Goal: Task Accomplishment & Management: Complete application form

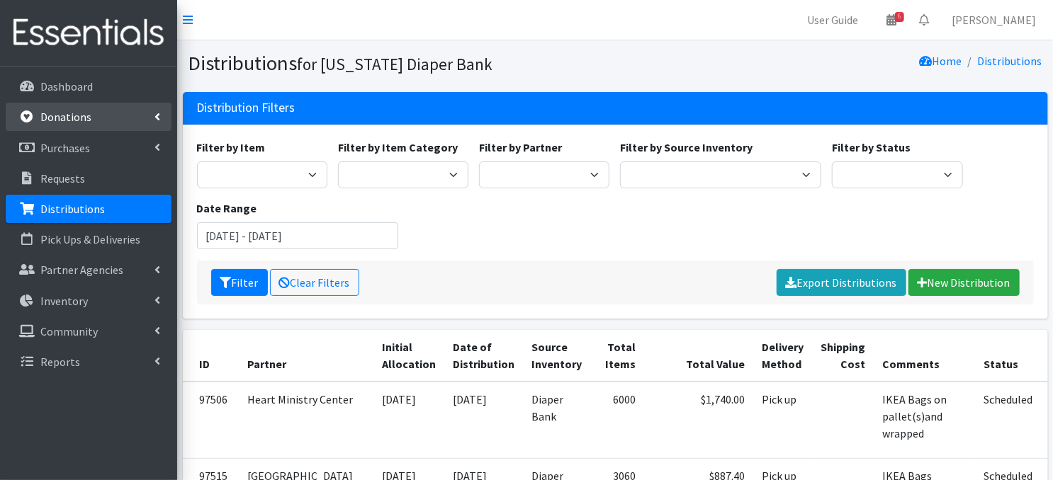
click at [54, 122] on p "Donations" at bounding box center [65, 117] width 51 height 14
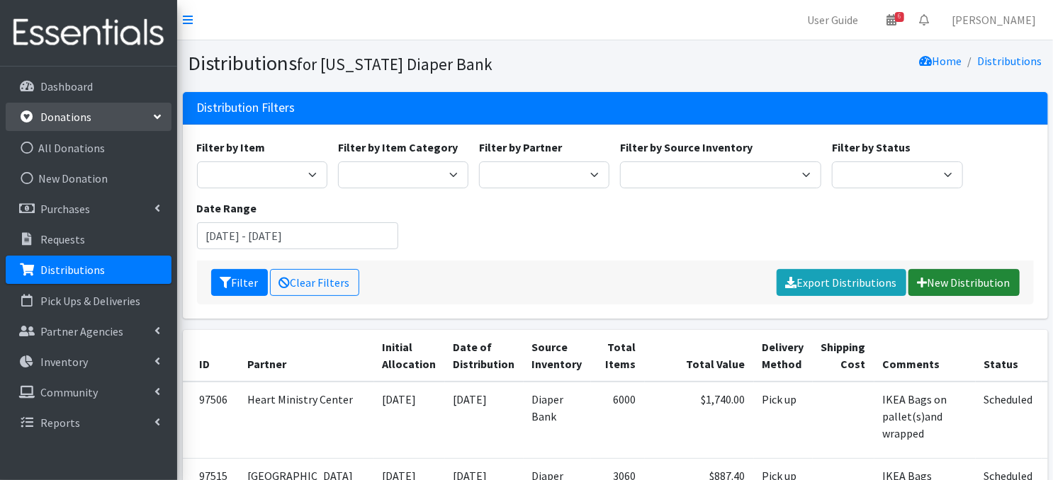
click at [961, 286] on link "New Distribution" at bounding box center [963, 282] width 111 height 27
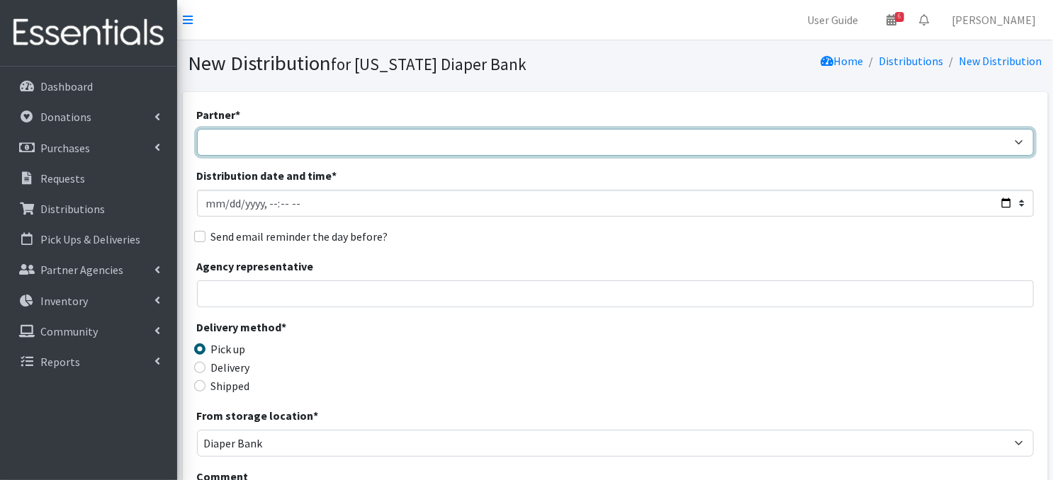
click at [234, 142] on select "Abide A Mother's Love BART - Benson Area Refugee Taskforce Big Brothers Big Sis…" at bounding box center [615, 142] width 837 height 27
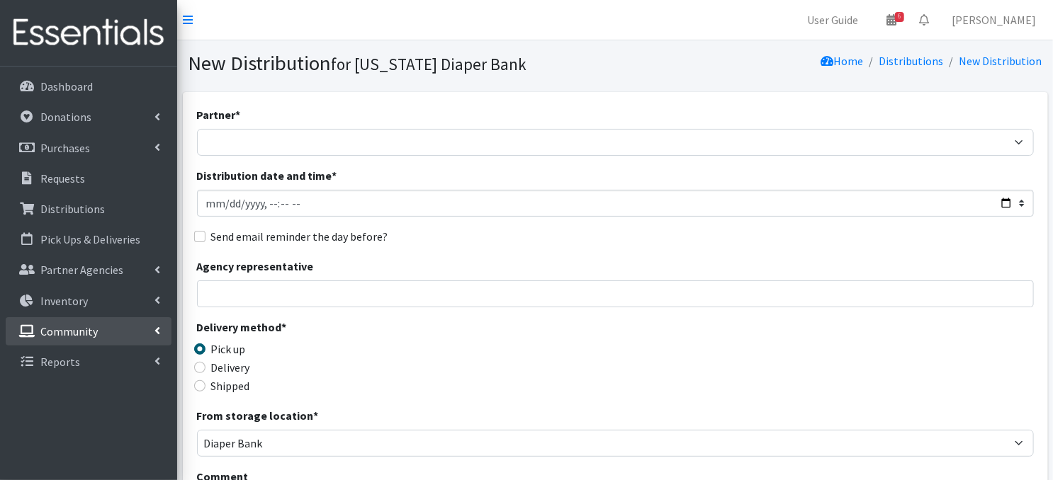
click at [55, 334] on p "Community" at bounding box center [68, 332] width 57 height 14
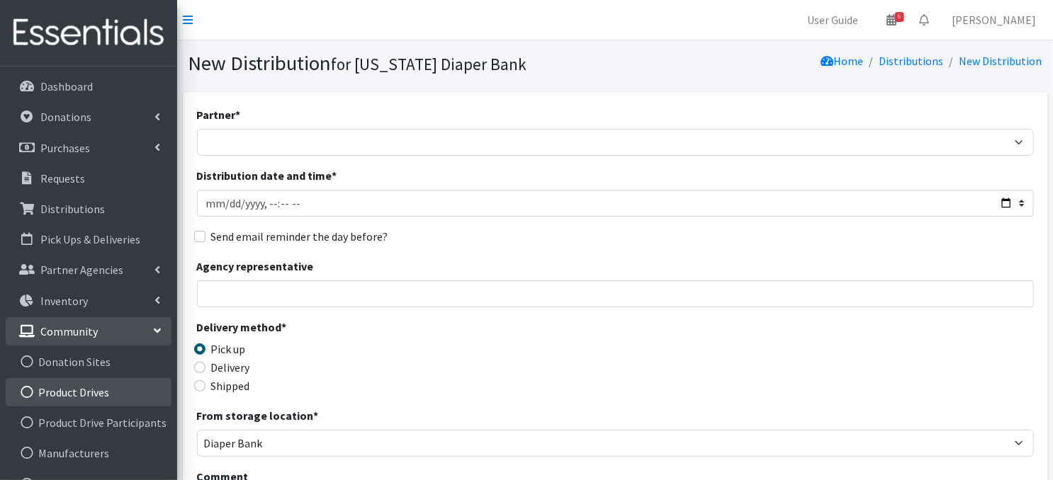
click at [26, 391] on icon at bounding box center [27, 392] width 18 height 13
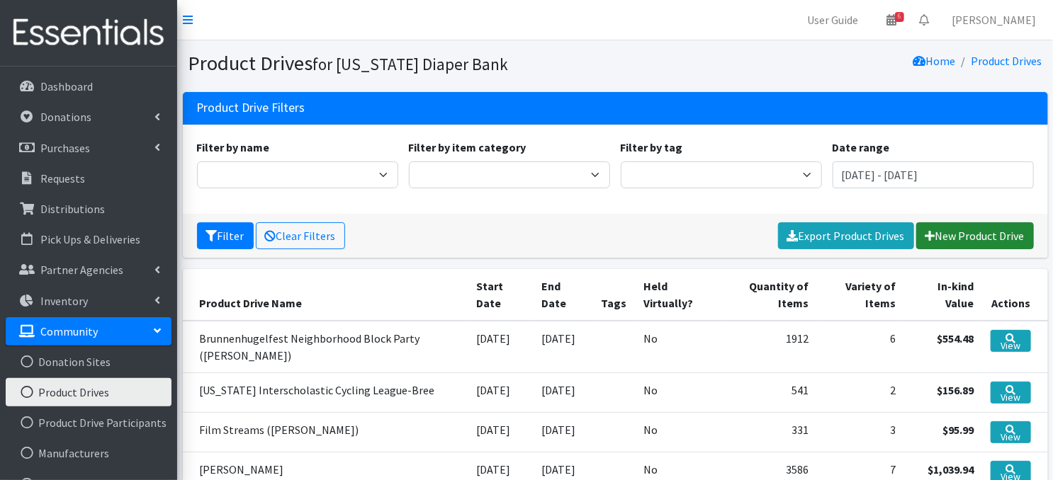
click at [984, 235] on link "New Product Drive" at bounding box center [975, 235] width 118 height 27
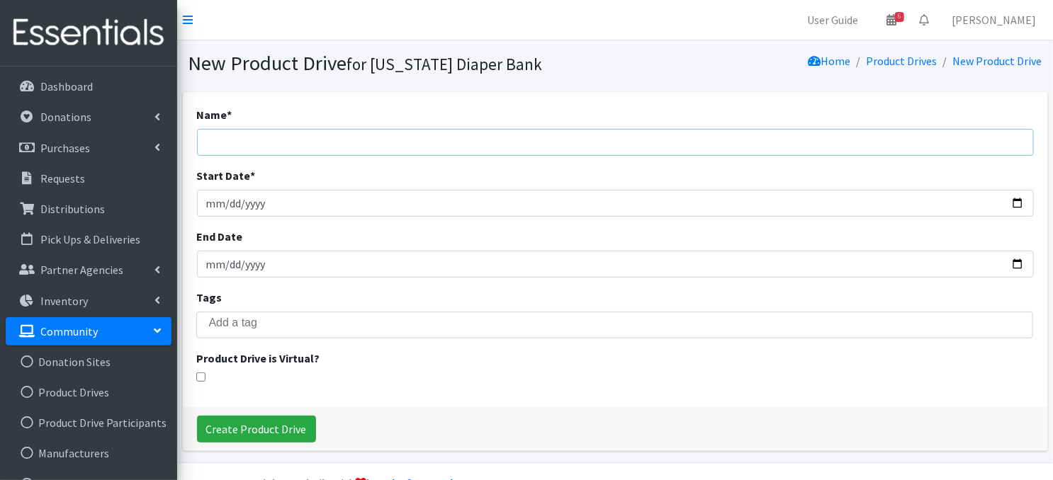
click at [252, 148] on input "Name *" at bounding box center [615, 142] width 837 height 27
type input "NE Childrens - Katie Nielsen"
click at [230, 208] on input "Start Date *" at bounding box center [615, 203] width 837 height 27
click at [210, 201] on input "Start Date *" at bounding box center [615, 203] width 837 height 27
click at [218, 203] on input "Start Date *" at bounding box center [615, 203] width 837 height 27
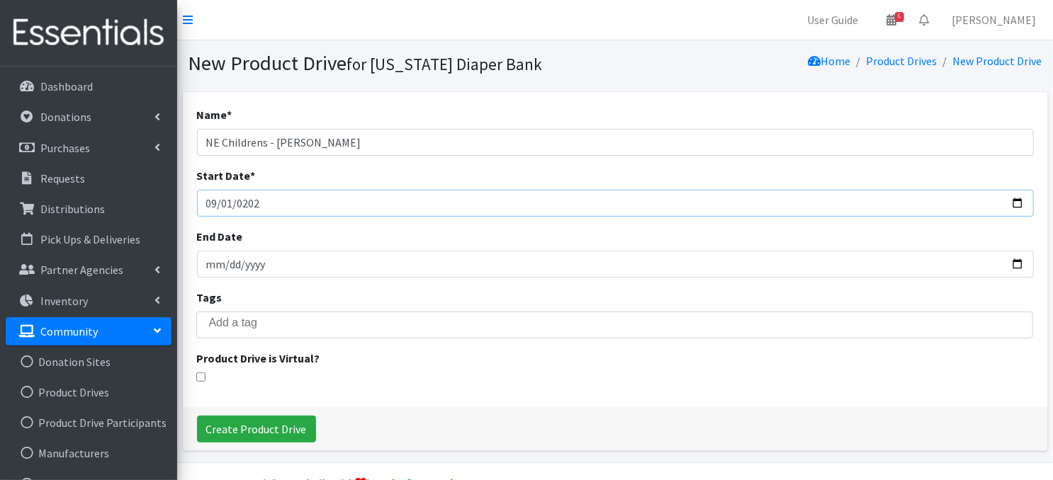
type input "2025-09-01"
click at [208, 266] on input "End Date" at bounding box center [615, 264] width 837 height 27
type input "[DATE]"
click at [377, 366] on div "Product Drive is Virtual?" at bounding box center [615, 366] width 837 height 32
click at [275, 142] on input "NE Childrens - Katie Nielsen" at bounding box center [615, 142] width 837 height 27
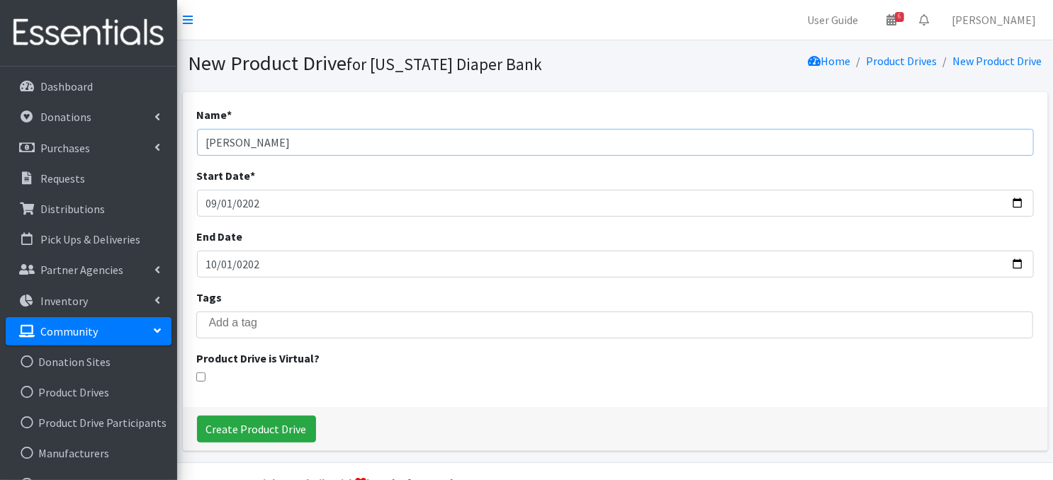
click at [267, 141] on input "Katie Nielsen" at bounding box center [615, 142] width 837 height 27
click at [289, 145] on input "Katie Nielsen-" at bounding box center [615, 142] width 837 height 27
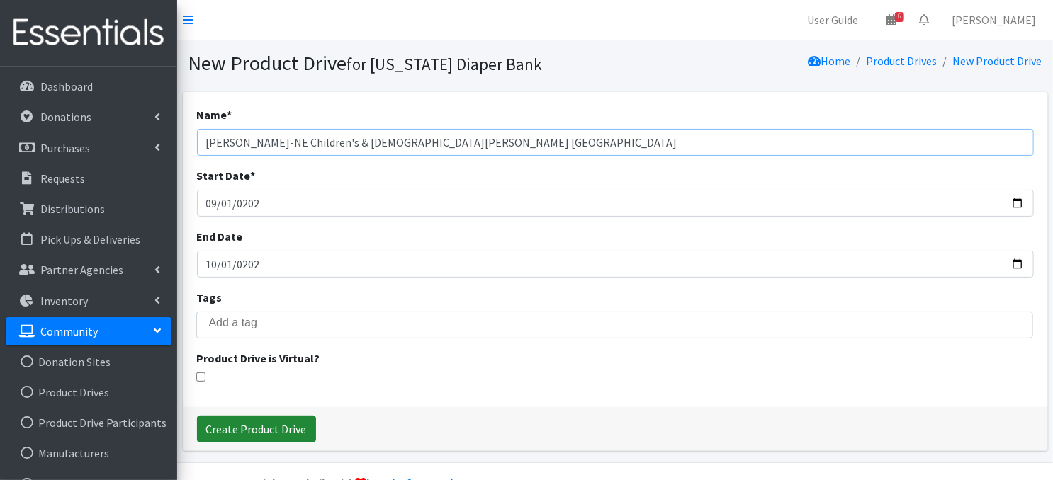
type input "[PERSON_NAME]-NE Children's & [DEMOGRAPHIC_DATA][PERSON_NAME] [GEOGRAPHIC_DATA]"
click at [286, 425] on input "Create Product Drive" at bounding box center [256, 429] width 119 height 27
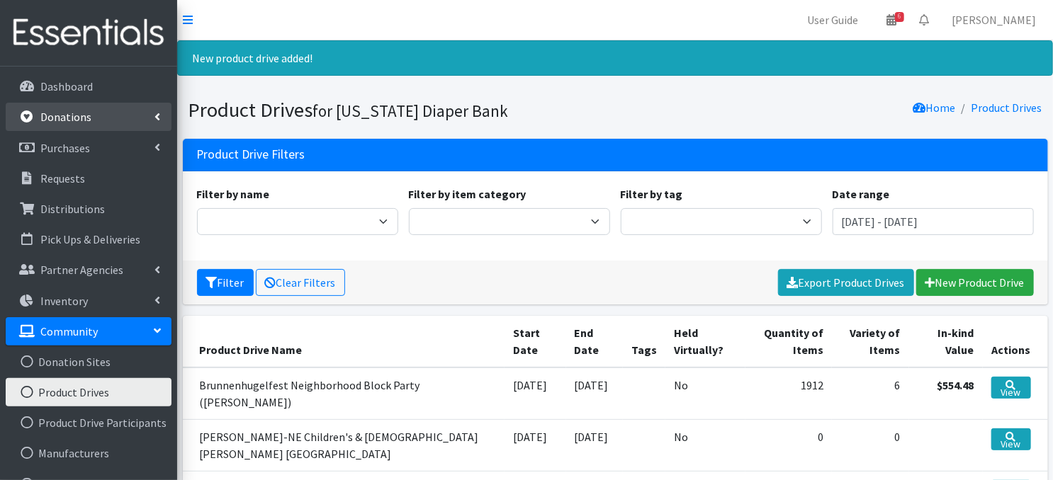
click at [61, 120] on p "Donations" at bounding box center [65, 117] width 51 height 14
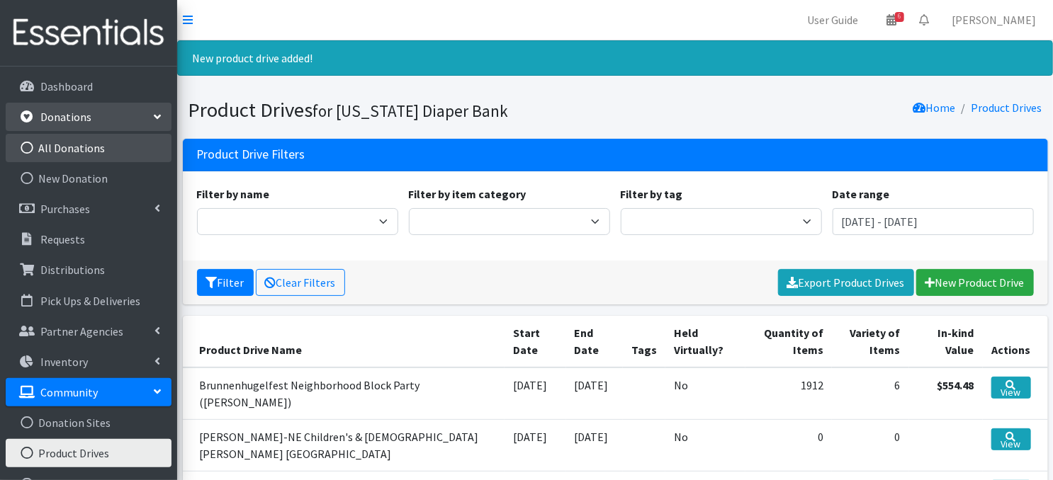
click at [26, 150] on icon at bounding box center [27, 148] width 18 height 13
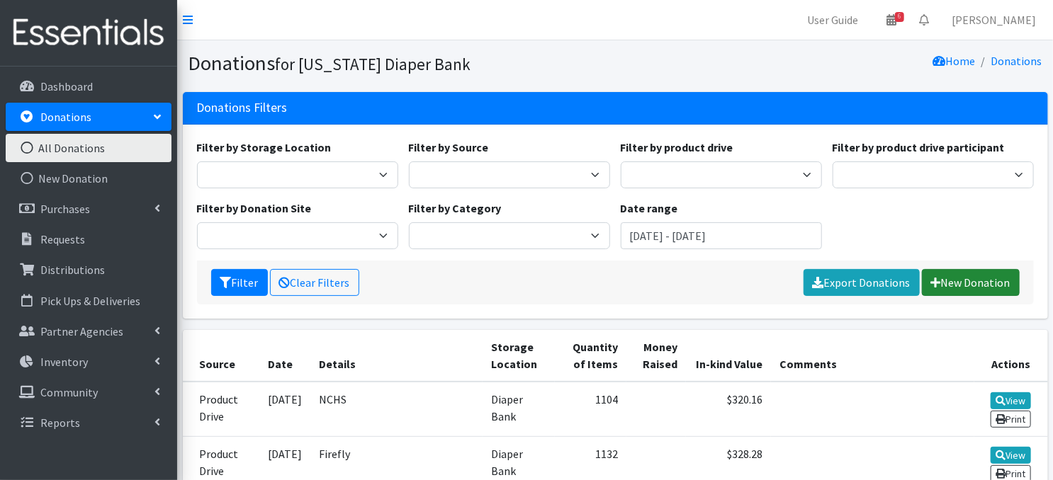
click at [966, 283] on link "New Donation" at bounding box center [971, 282] width 98 height 27
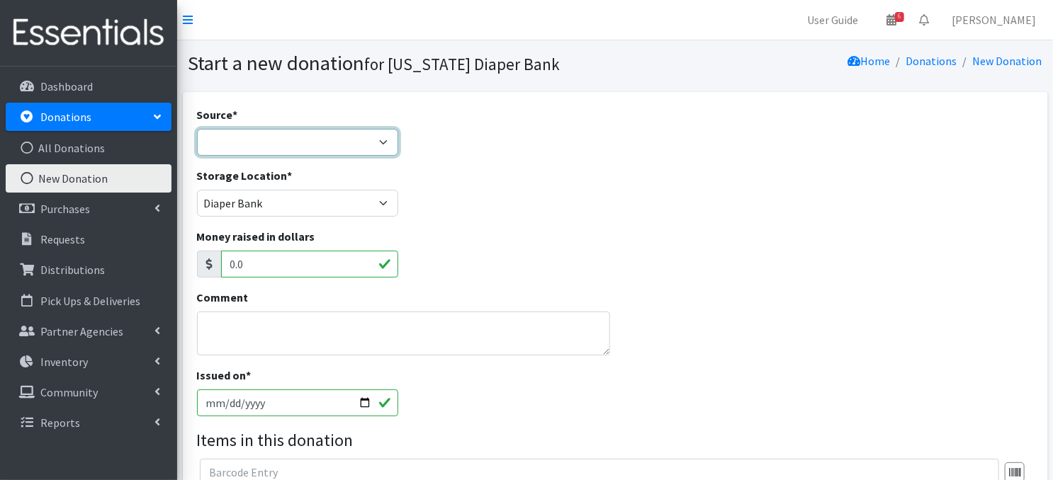
click at [378, 146] on select "Product Drive Manufacturer Donation Site Misc. Donation" at bounding box center [297, 142] width 201 height 27
select select "Product Drive"
click at [197, 129] on select "Product Drive Manufacturer Donation Site Misc. Donation" at bounding box center [297, 142] width 201 height 27
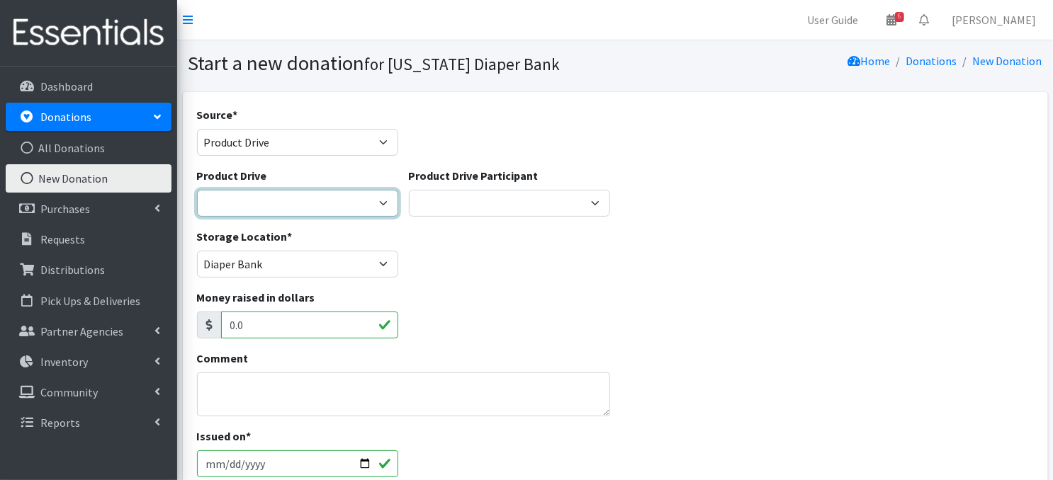
click at [383, 205] on select "Abbott Elementary ACCESS Bank Ackerman Elementary Amazon Smile Apartment Associ…" at bounding box center [297, 203] width 201 height 27
select select "3562"
click at [197, 190] on select "Abbott Elementary ACCESS Bank Ackerman Elementary Amazon Smile Apartment Associ…" at bounding box center [297, 203] width 201 height 27
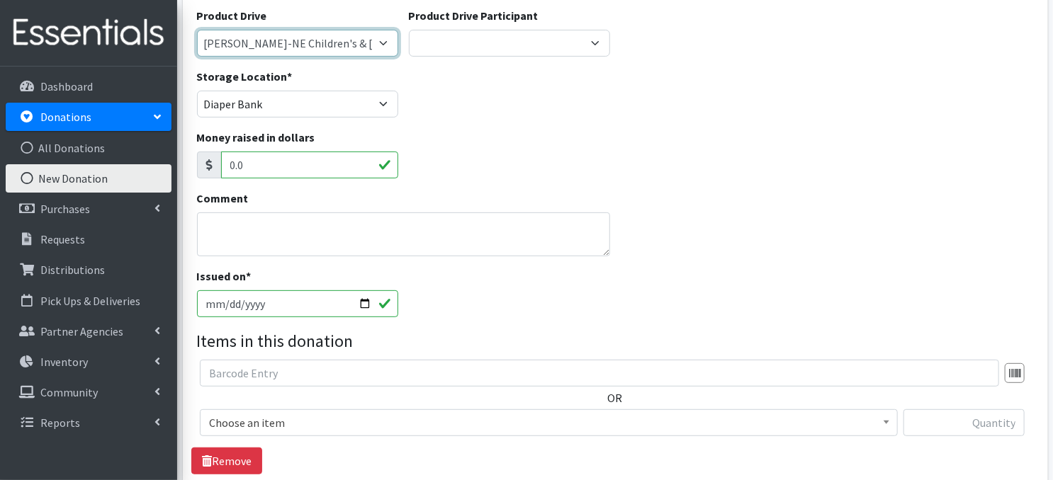
scroll to position [227, 0]
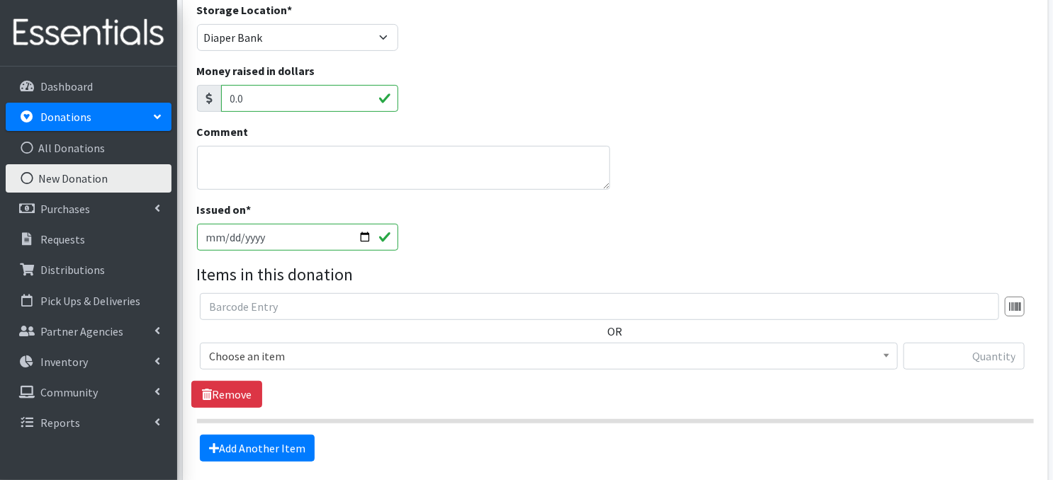
click at [361, 234] on input "2025-10-02" at bounding box center [297, 237] width 201 height 27
type input "[DATE]"
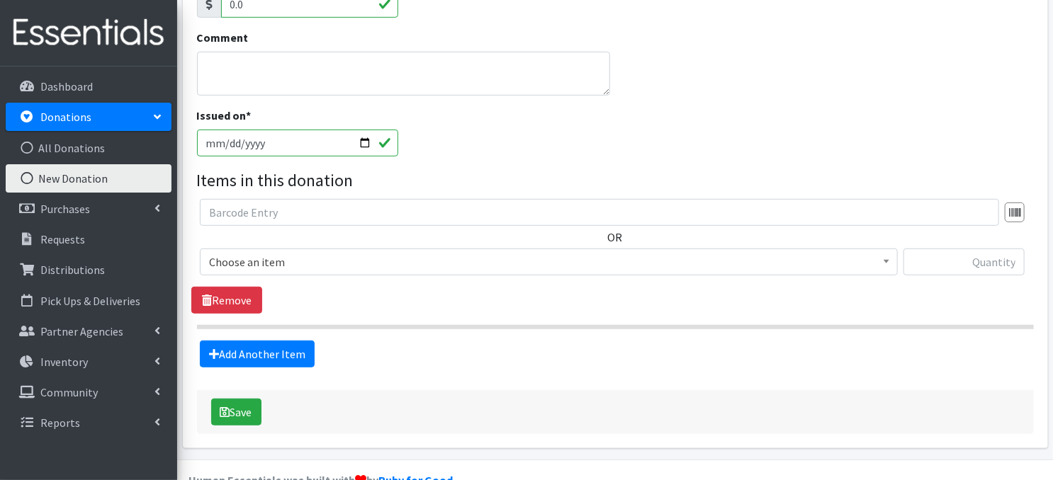
scroll to position [351, 0]
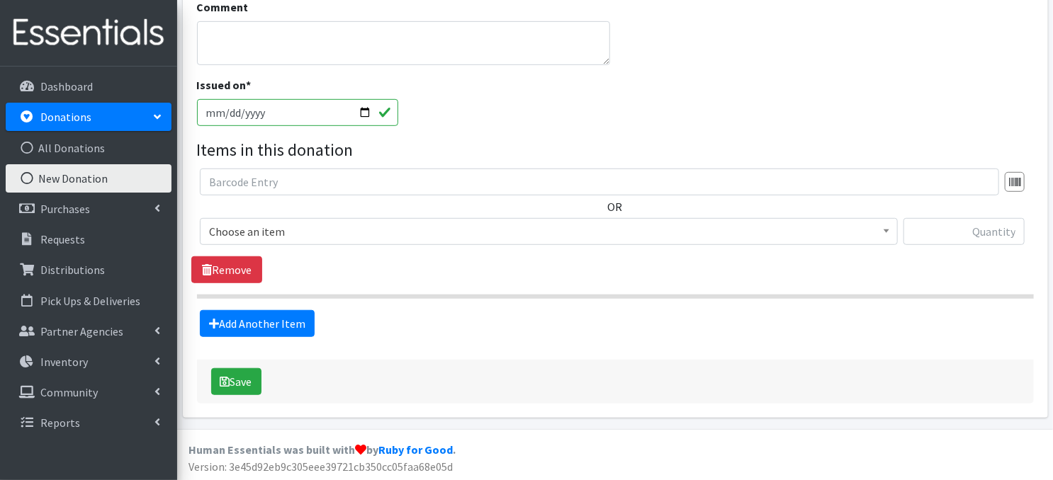
click at [890, 232] on span at bounding box center [886, 230] width 14 height 22
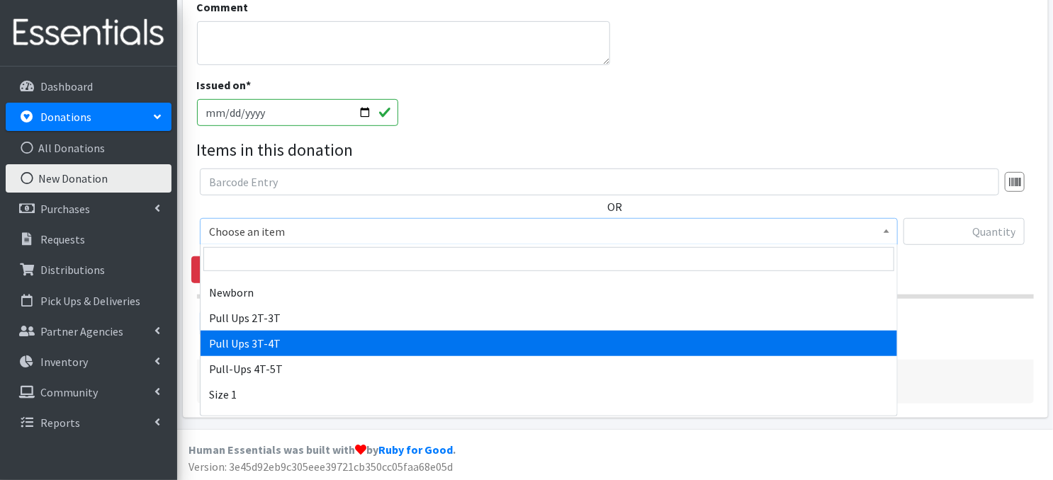
scroll to position [57, 0]
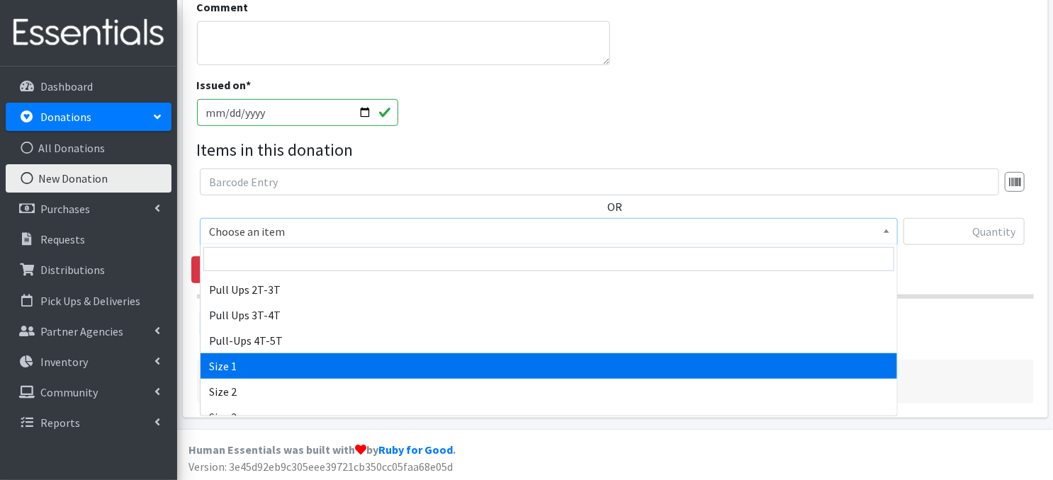
select select "3682"
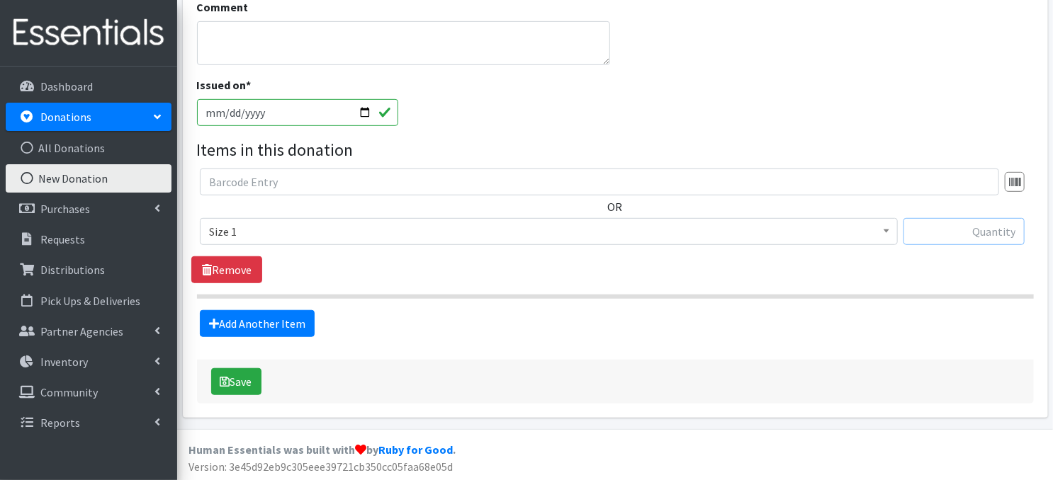
click at [931, 231] on input "text" at bounding box center [963, 231] width 121 height 27
type input "21"
click at [299, 333] on link "Add Another Item" at bounding box center [257, 323] width 115 height 27
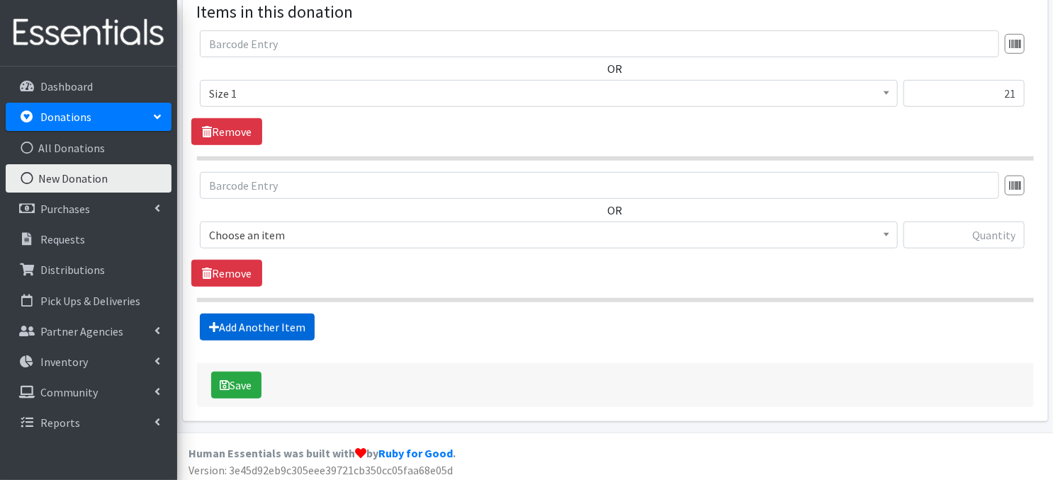
scroll to position [493, 0]
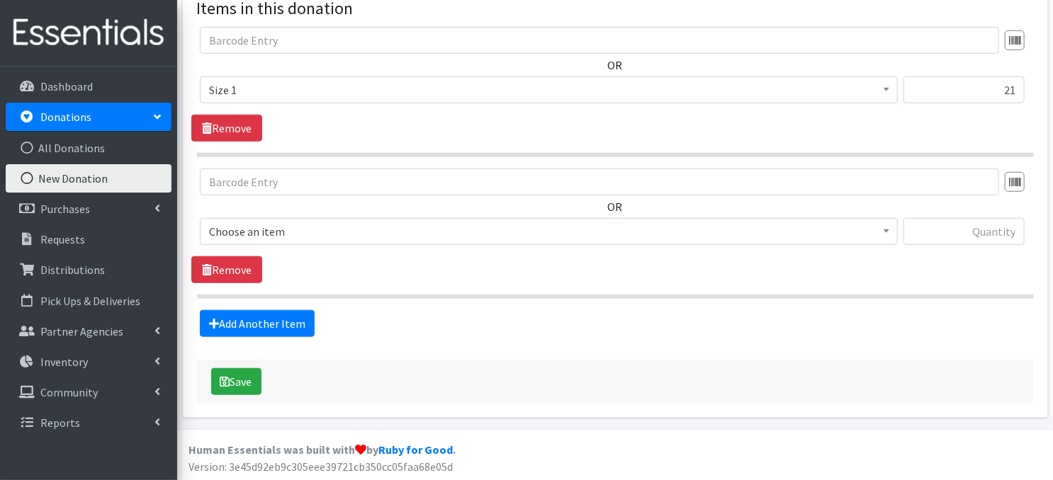
click at [878, 235] on span "Choose an item" at bounding box center [548, 232] width 679 height 20
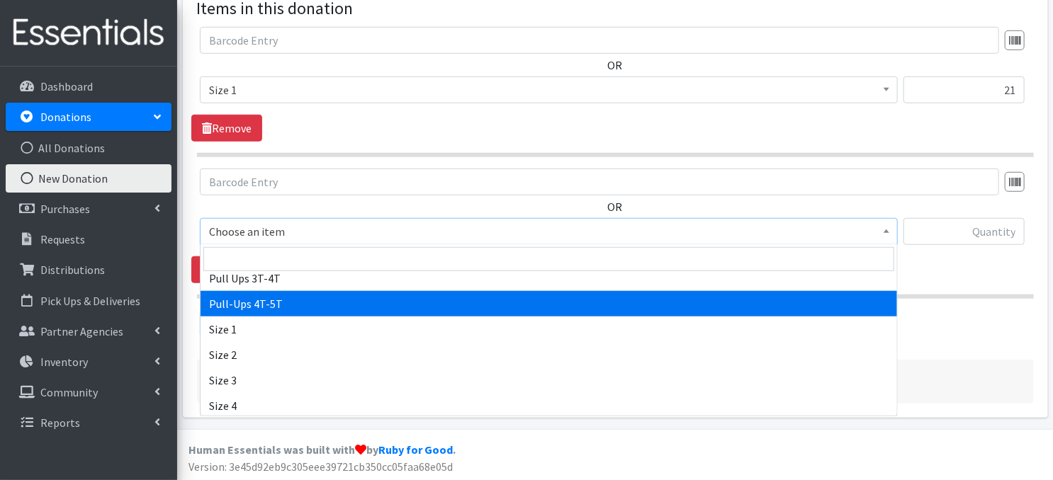
scroll to position [113, 0]
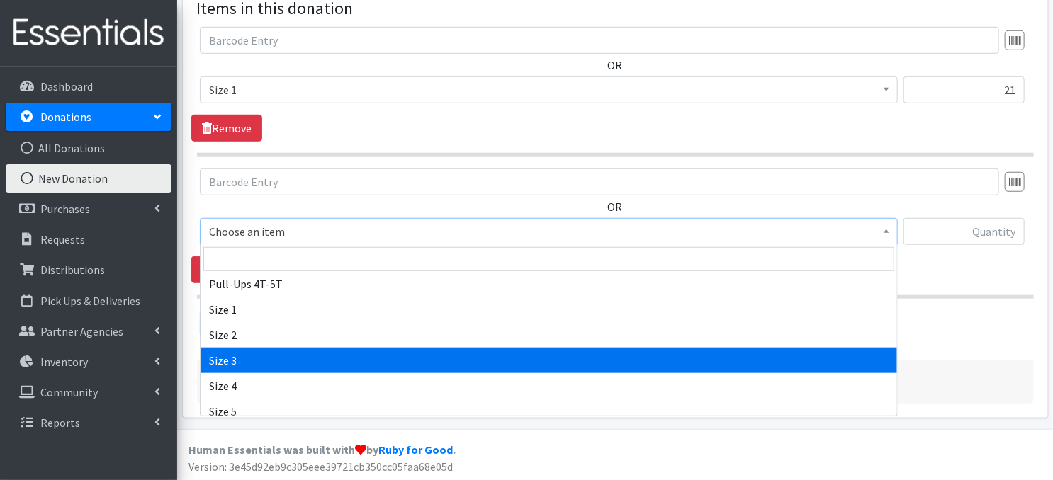
select select "3684"
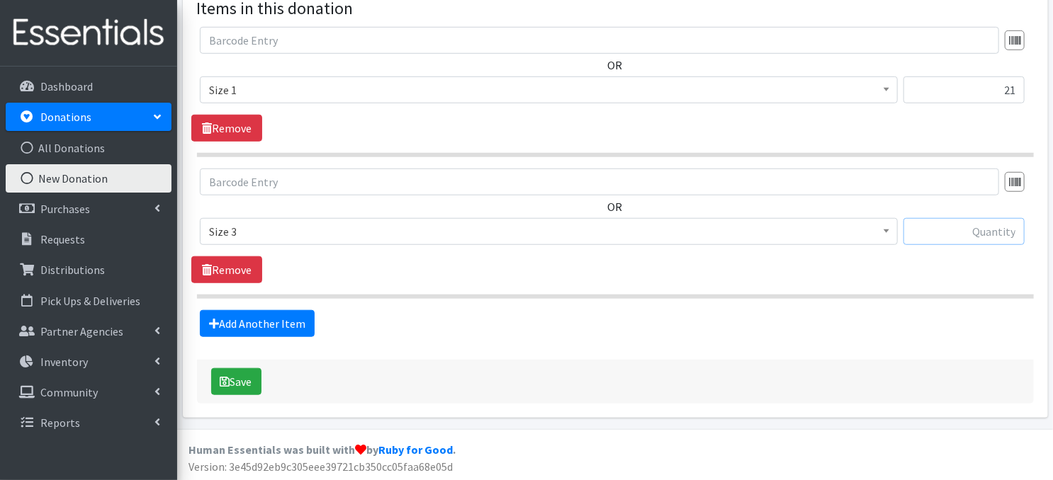
click at [944, 234] on input "text" at bounding box center [963, 231] width 121 height 27
type input "1500"
click at [258, 329] on link "Add Another Item" at bounding box center [257, 323] width 115 height 27
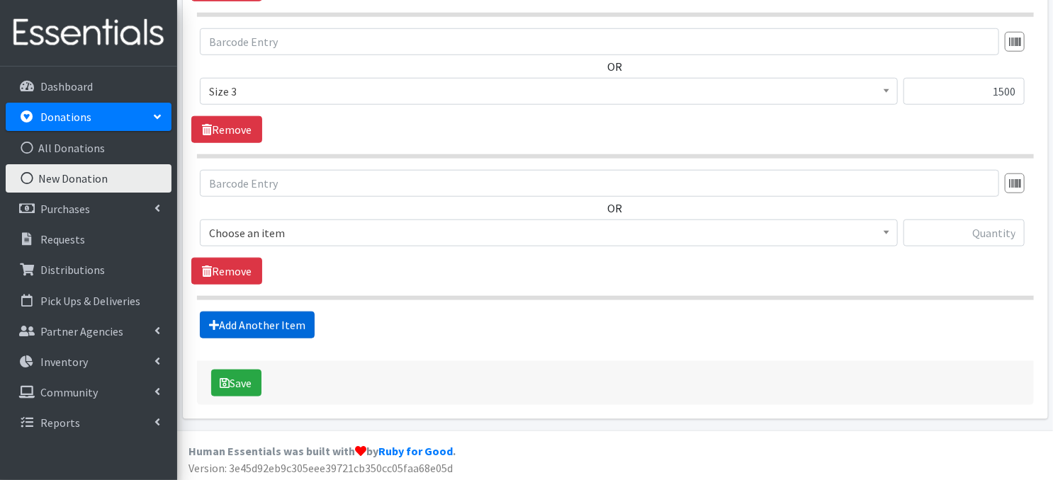
scroll to position [634, 0]
click at [889, 232] on span at bounding box center [886, 231] width 14 height 22
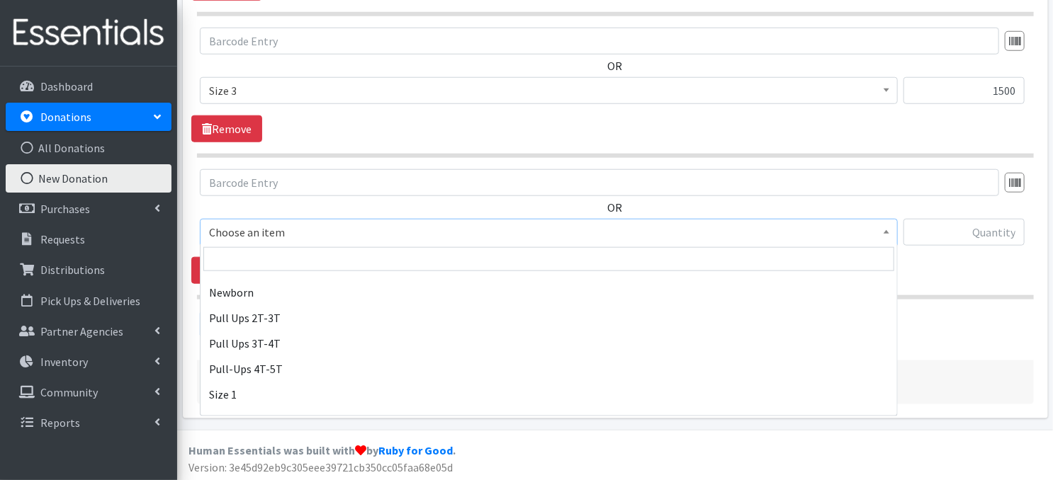
scroll to position [142, 0]
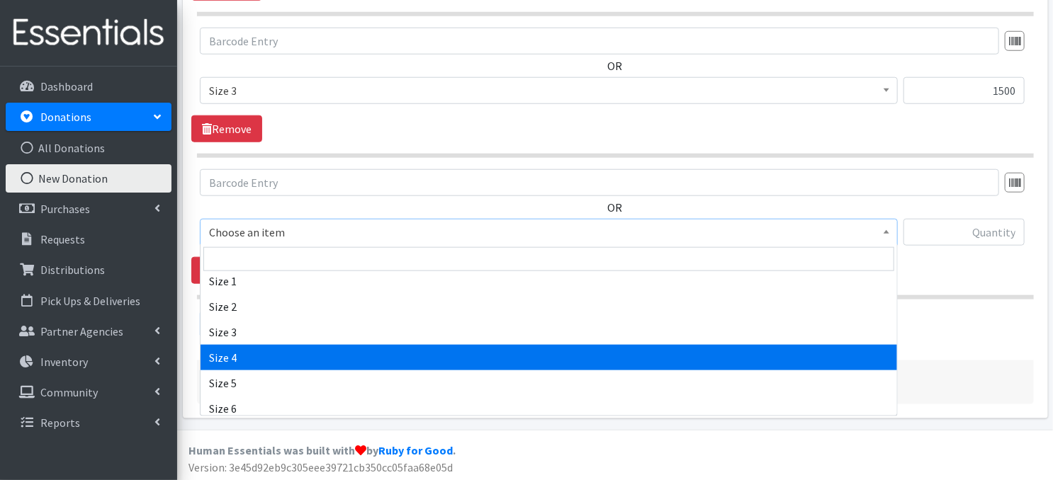
select select "3685"
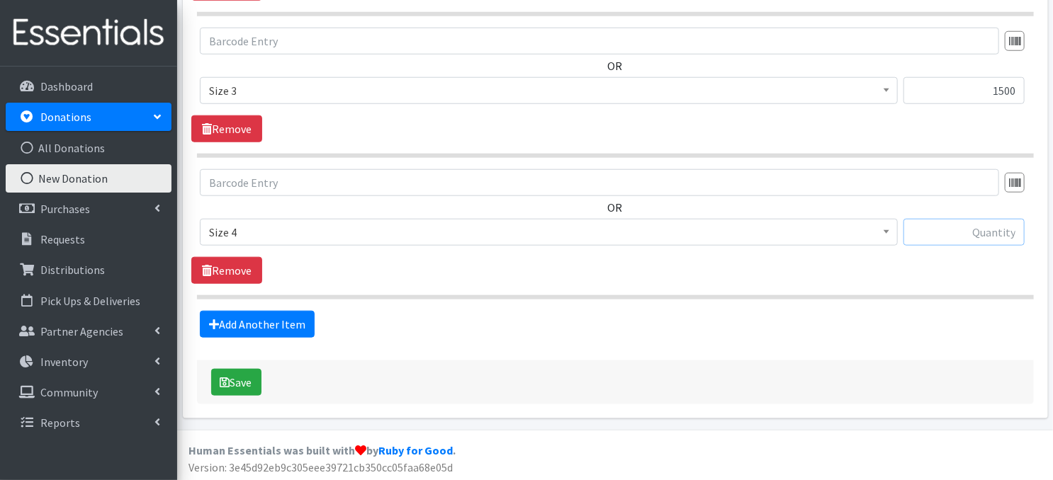
click at [978, 230] on input "text" at bounding box center [963, 232] width 121 height 27
type input "117"
click at [267, 325] on link "Add Another Item" at bounding box center [257, 324] width 115 height 27
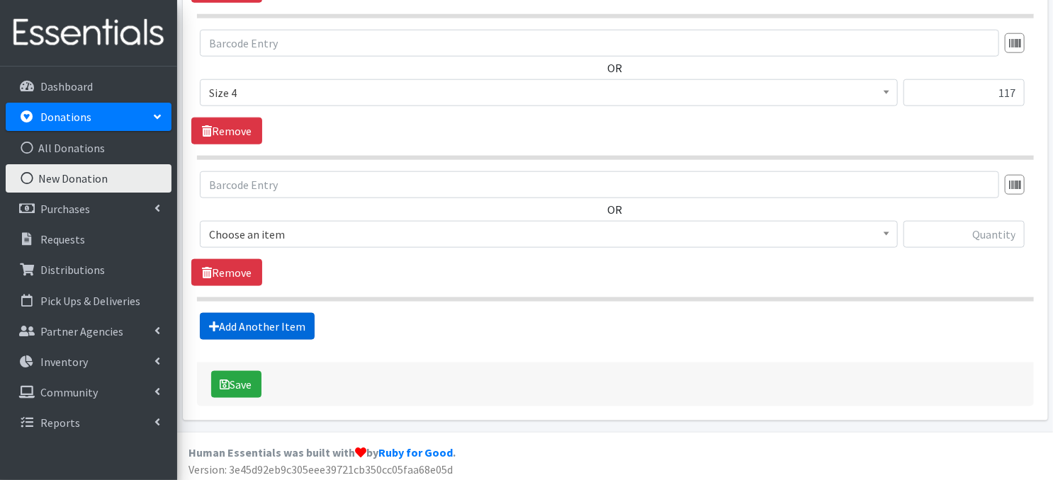
scroll to position [775, 0]
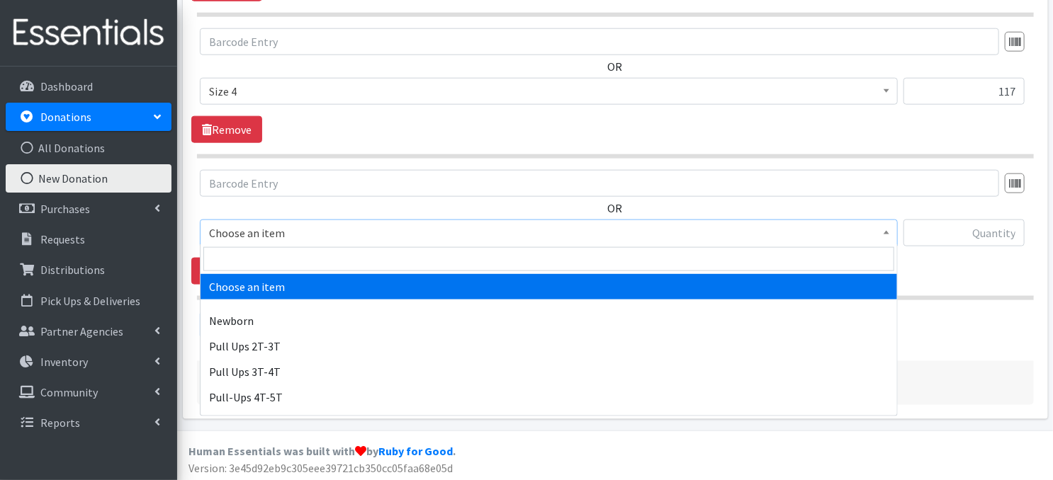
click at [892, 232] on span at bounding box center [886, 231] width 14 height 22
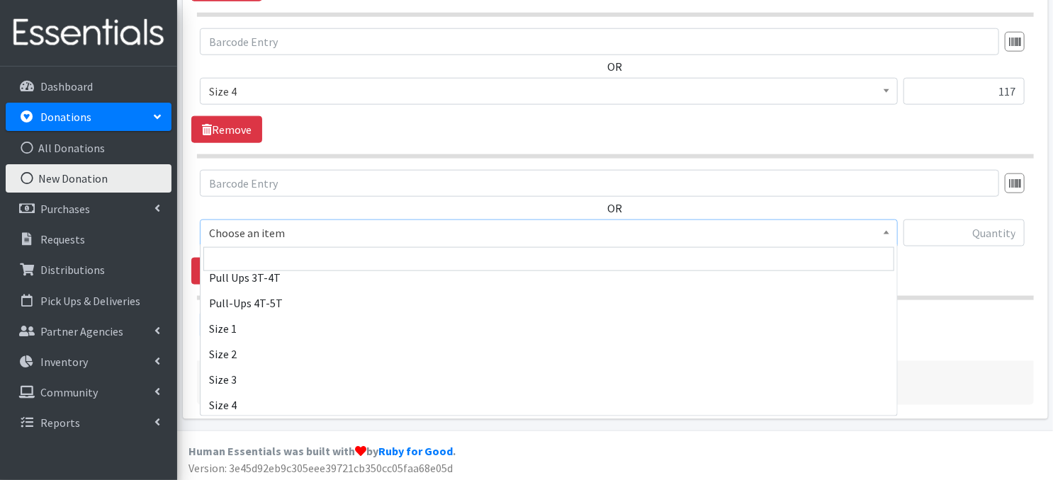
scroll to position [160, 0]
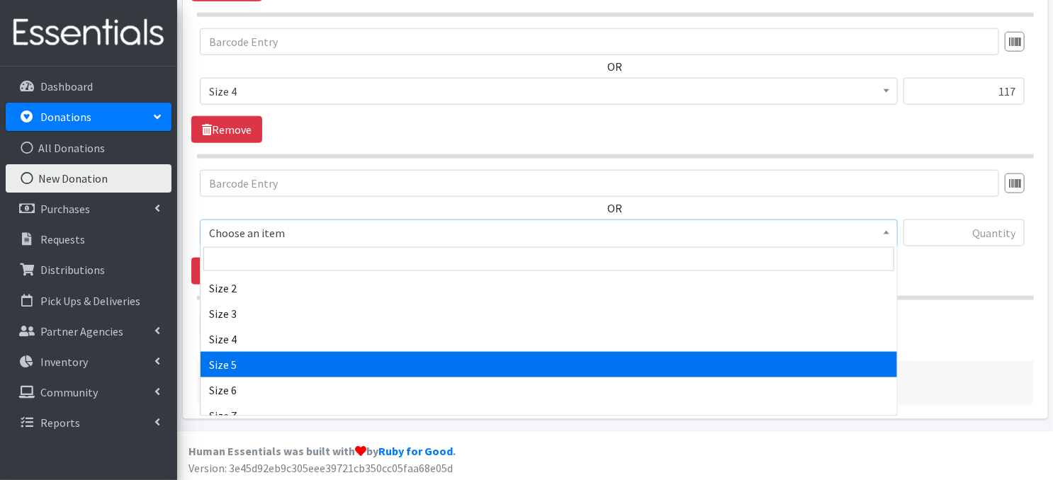
select select "3686"
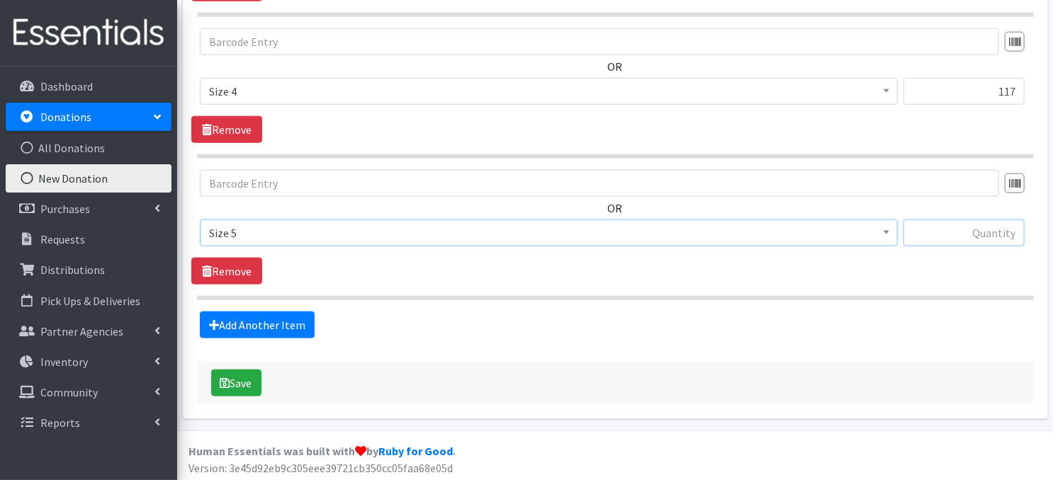
click at [985, 236] on input "text" at bounding box center [963, 233] width 121 height 27
type input "467"
click at [260, 329] on link "Add Another Item" at bounding box center [257, 325] width 115 height 27
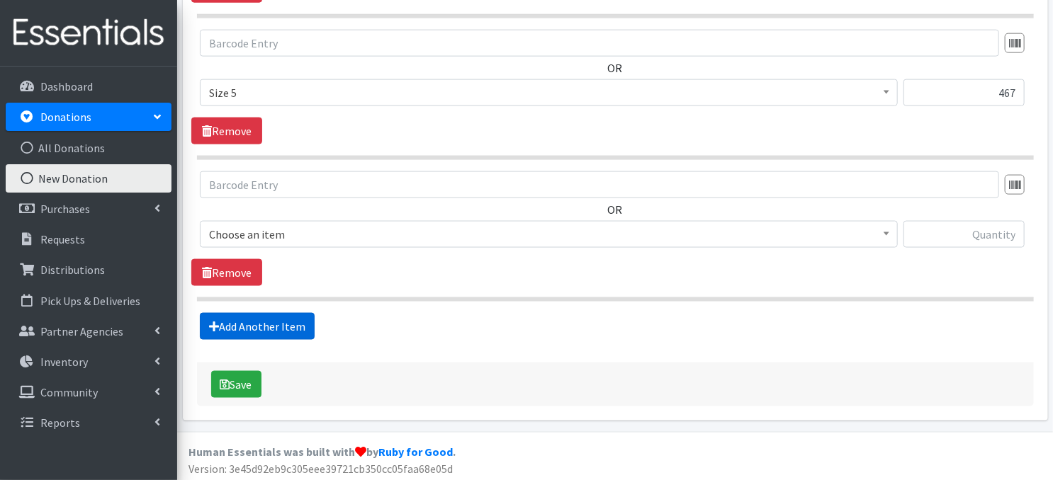
scroll to position [916, 0]
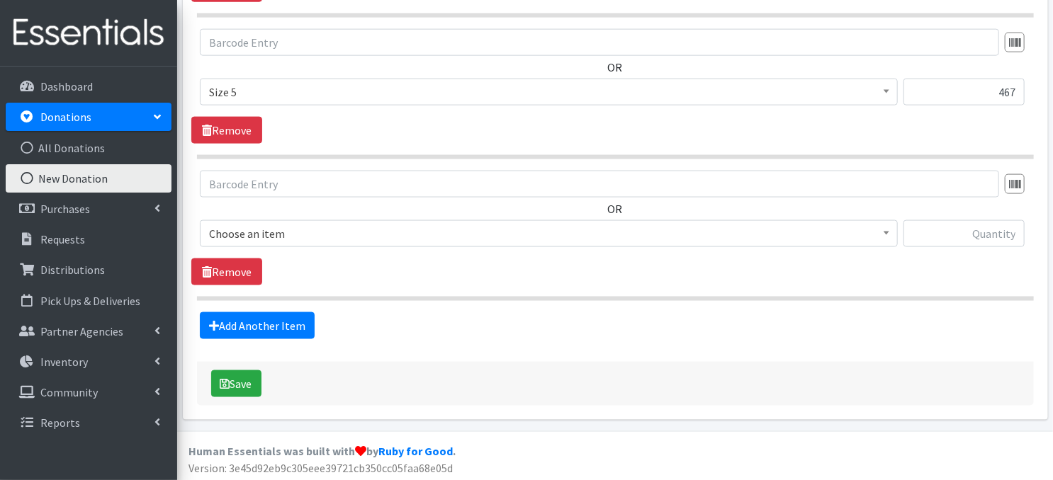
click at [886, 235] on span at bounding box center [886, 232] width 14 height 22
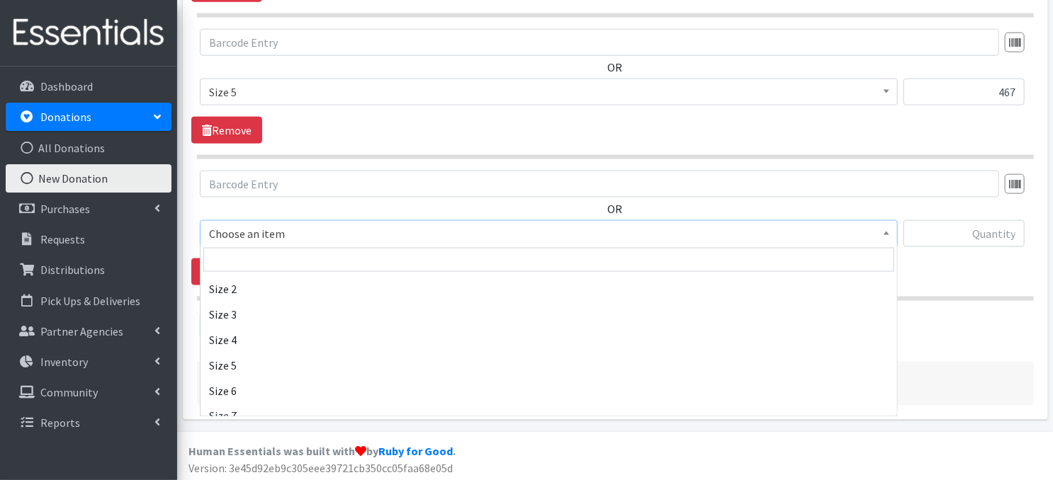
scroll to position [170, 0]
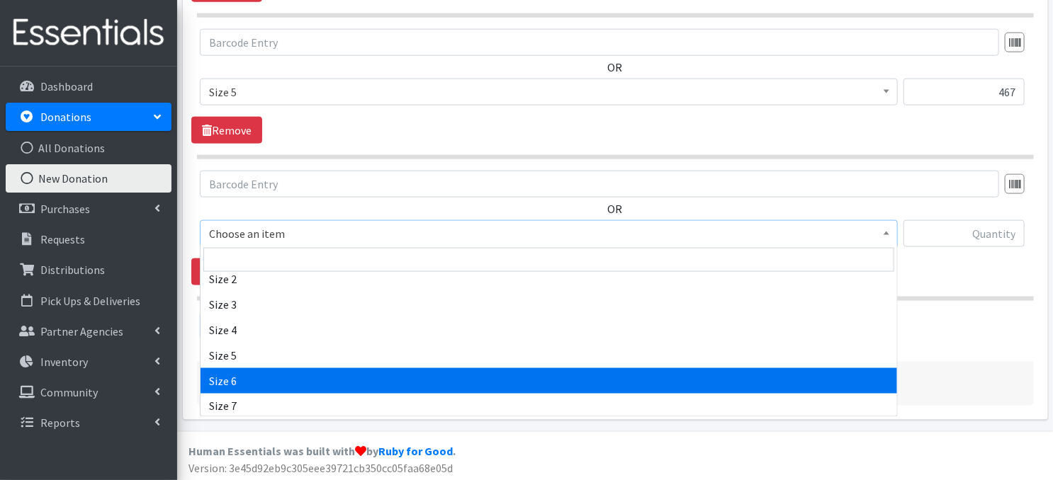
select select "3687"
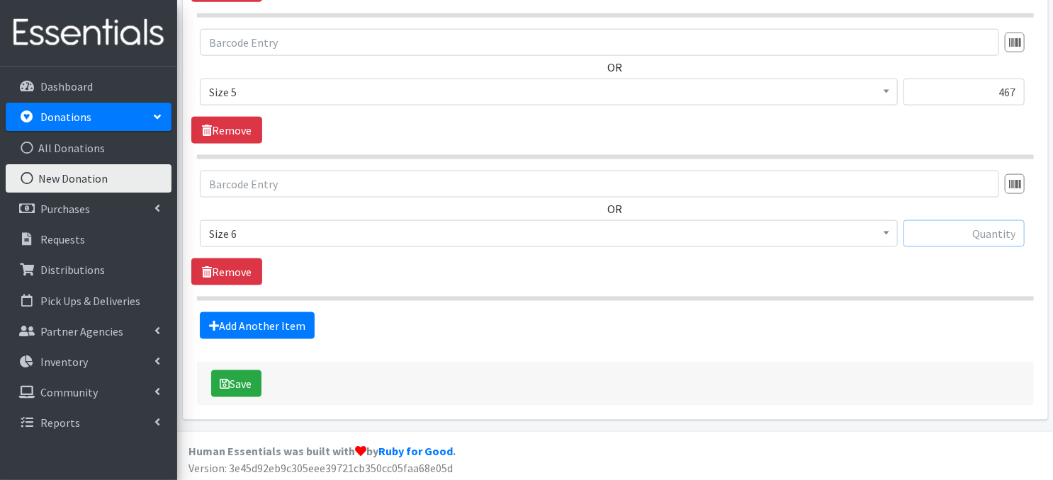
click at [935, 239] on input "text" at bounding box center [963, 233] width 121 height 27
type input "39"
click at [232, 390] on button "Save" at bounding box center [236, 384] width 50 height 27
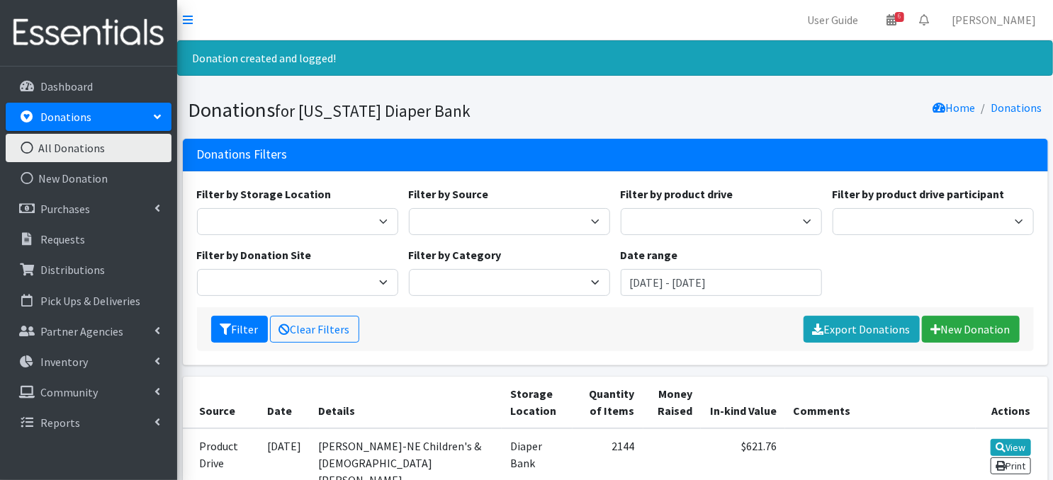
click at [30, 143] on icon at bounding box center [27, 148] width 18 height 13
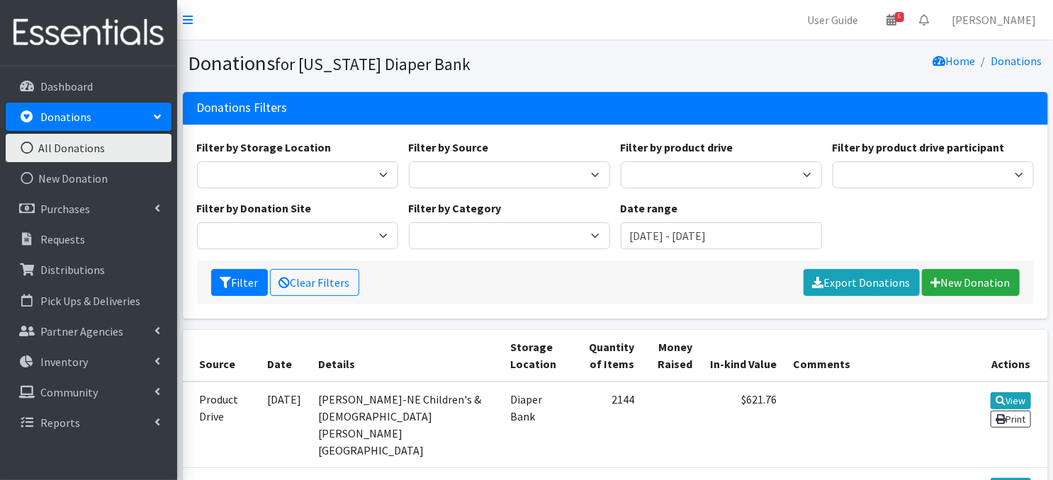
click at [26, 147] on icon at bounding box center [27, 148] width 18 height 13
click at [944, 281] on link "New Donation" at bounding box center [971, 282] width 98 height 27
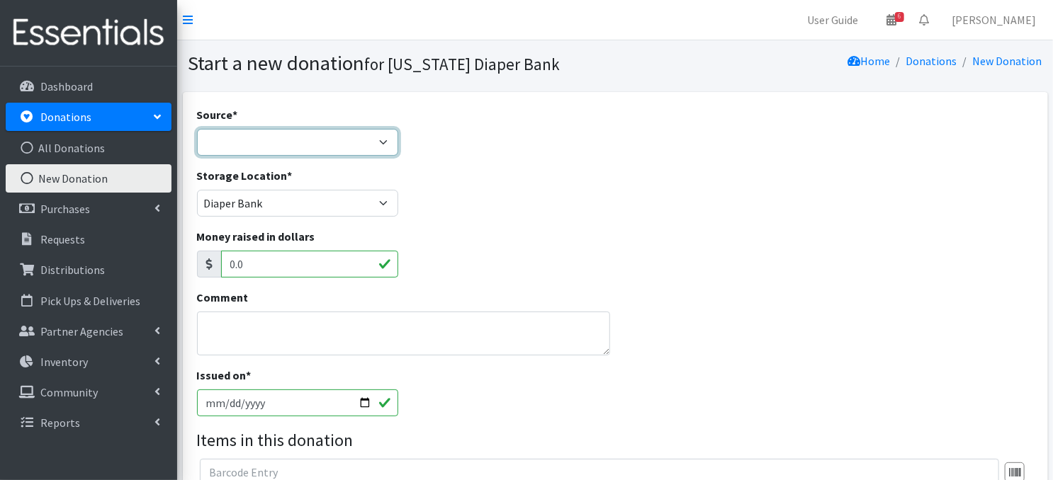
click at [385, 141] on select "Product Drive Manufacturer Donation Site Misc. Donation" at bounding box center [297, 142] width 201 height 27
select select "Misc. Donation"
click at [197, 129] on select "Product Drive Manufacturer Donation Site Misc. Donation" at bounding box center [297, 142] width 201 height 27
click at [364, 401] on input "2025-10-02" at bounding box center [297, 403] width 201 height 27
type input "[DATE]"
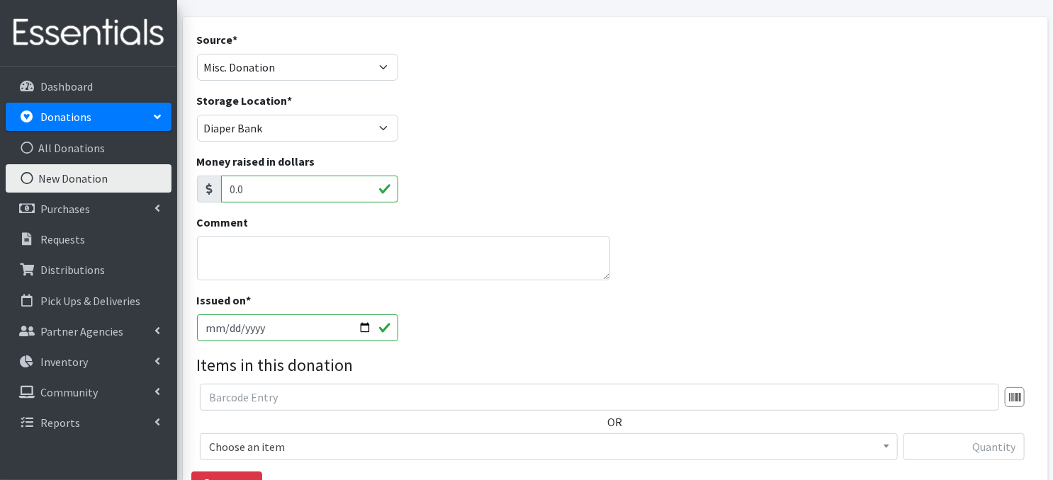
scroll to position [85, 0]
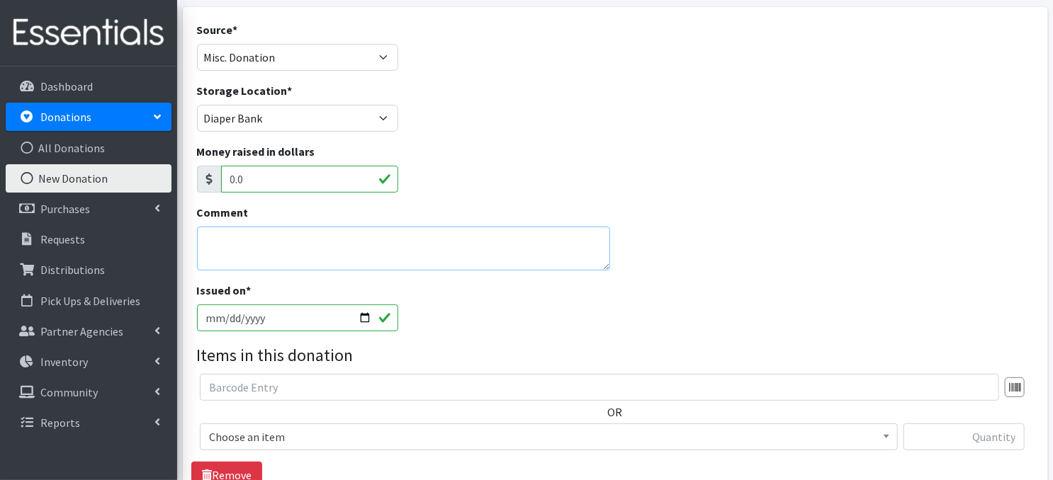
click at [293, 256] on textarea "Comment" at bounding box center [403, 249] width 413 height 44
type textarea "[PERSON_NAME]"
click at [606, 317] on div "Issued on * 2025-10-01" at bounding box center [614, 312] width 847 height 61
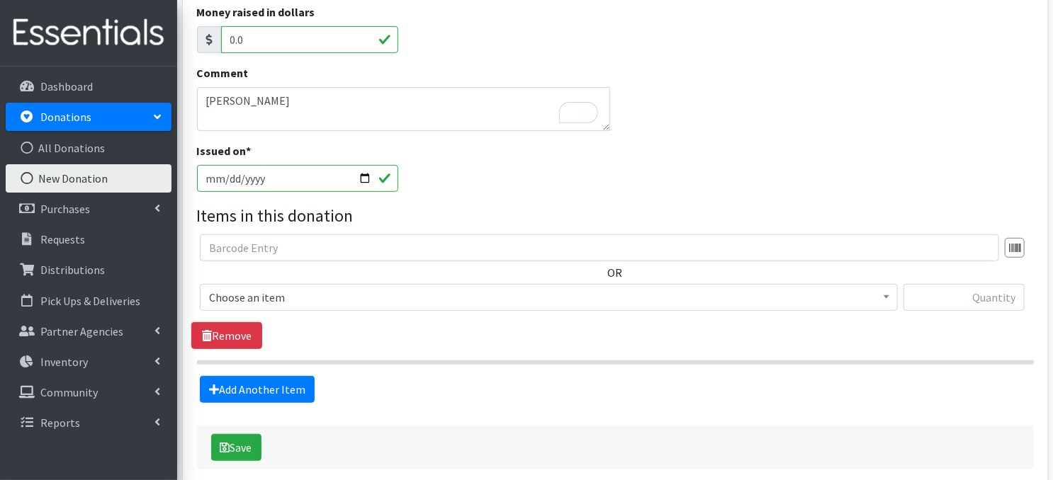
scroll to position [242, 0]
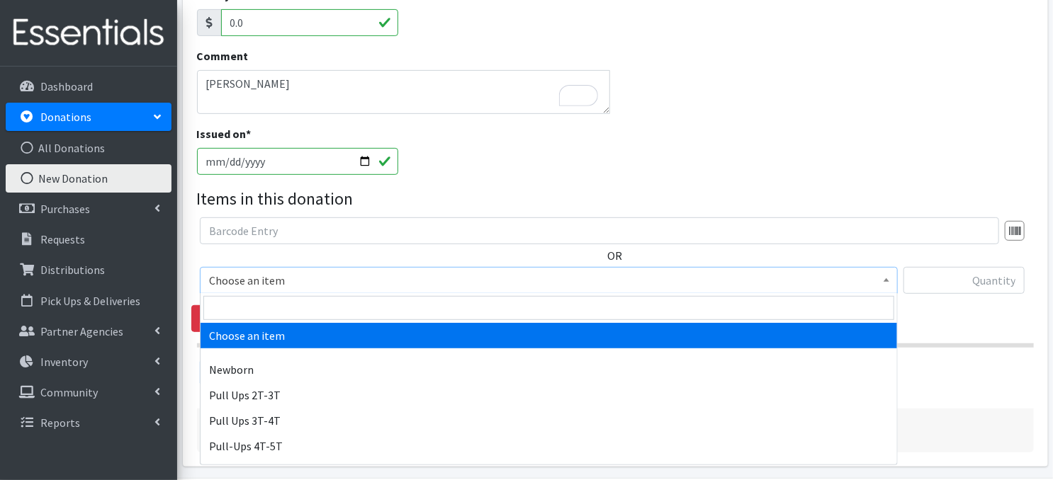
click at [891, 281] on span at bounding box center [886, 279] width 14 height 22
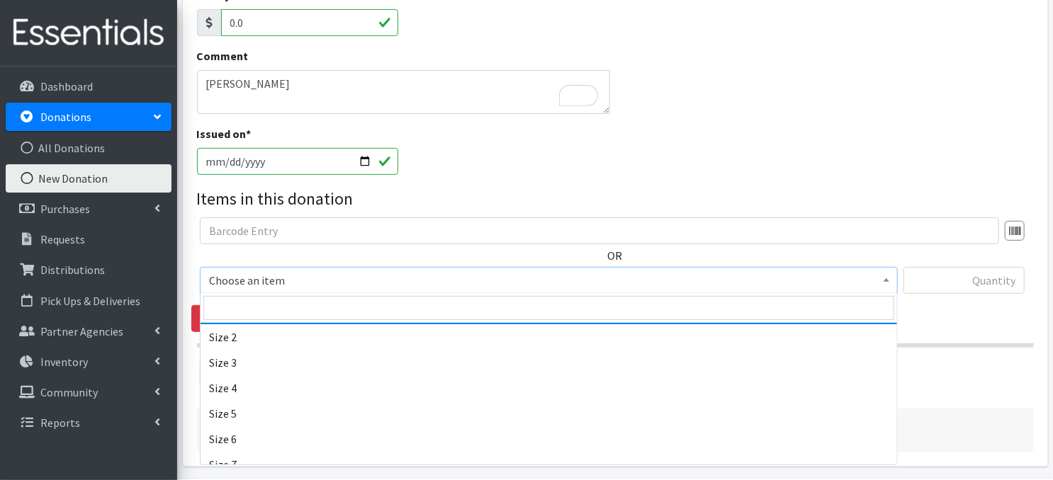
scroll to position [179, 0]
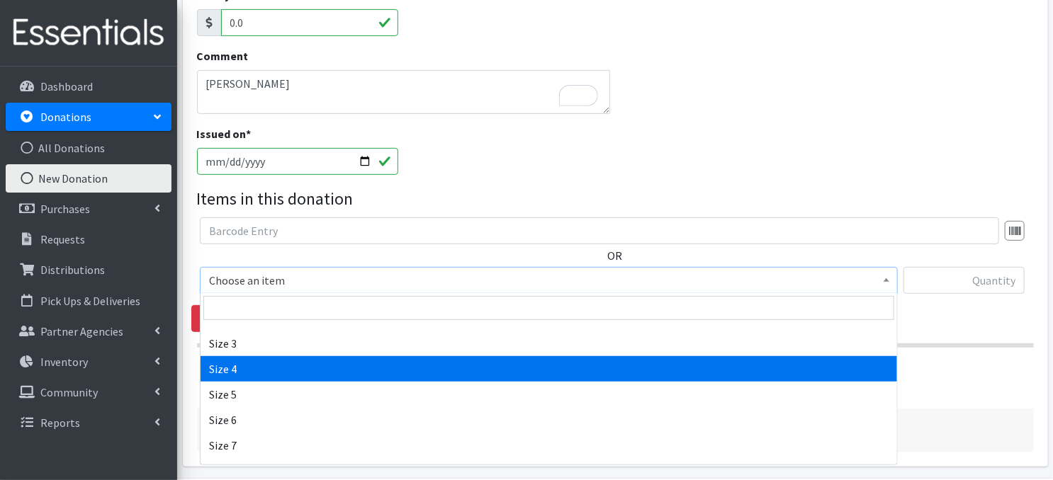
select select "3685"
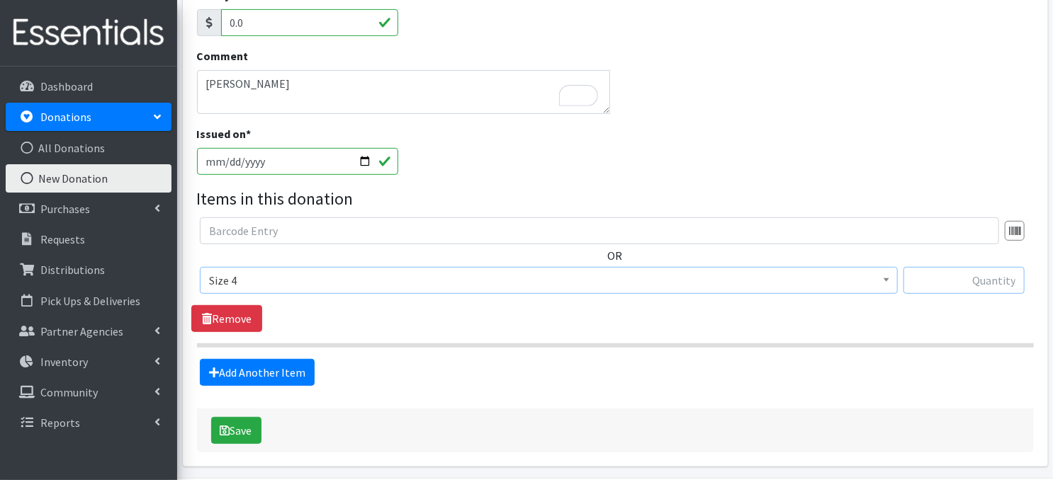
click at [942, 283] on input "text" at bounding box center [963, 280] width 121 height 27
type input "198"
click at [235, 433] on button "Save" at bounding box center [236, 430] width 50 height 27
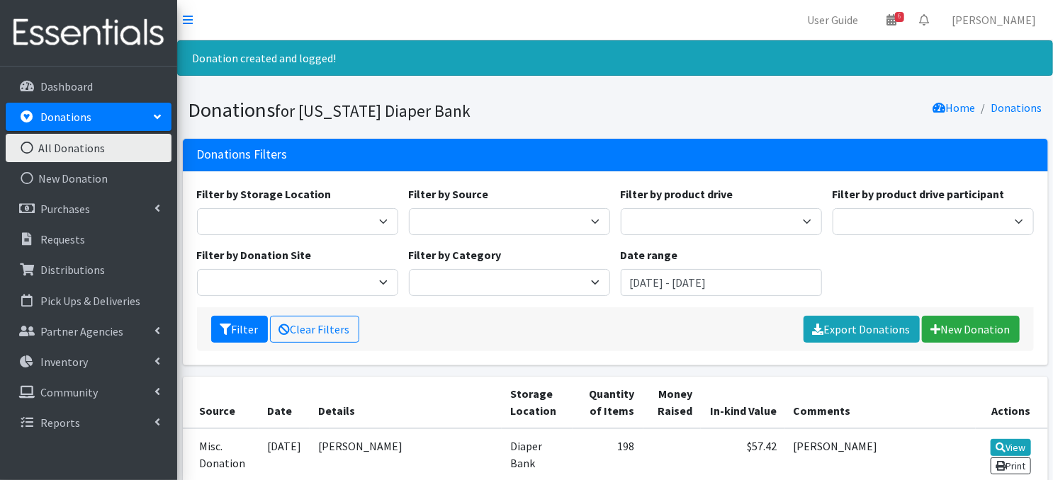
click at [28, 148] on icon at bounding box center [27, 148] width 18 height 13
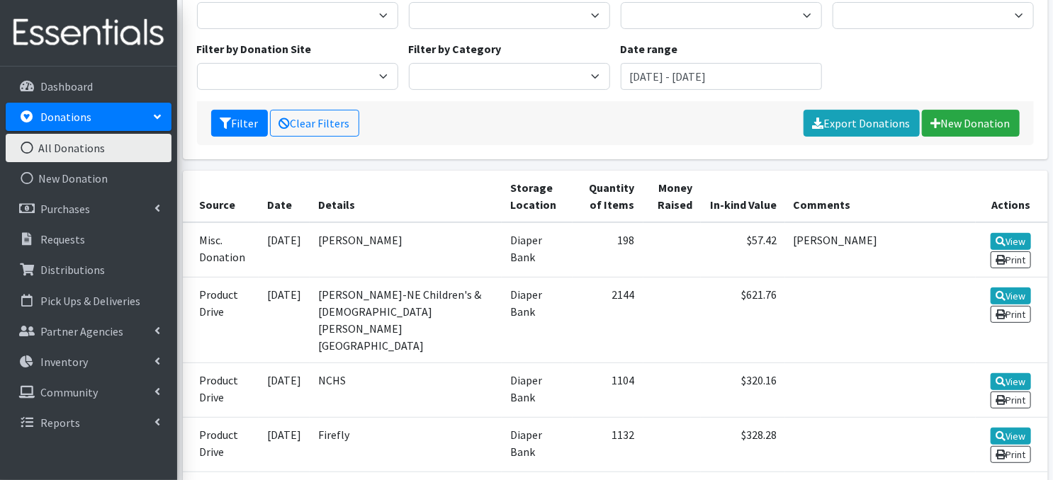
scroll to position [114, 0]
